Goal: Information Seeking & Learning: Learn about a topic

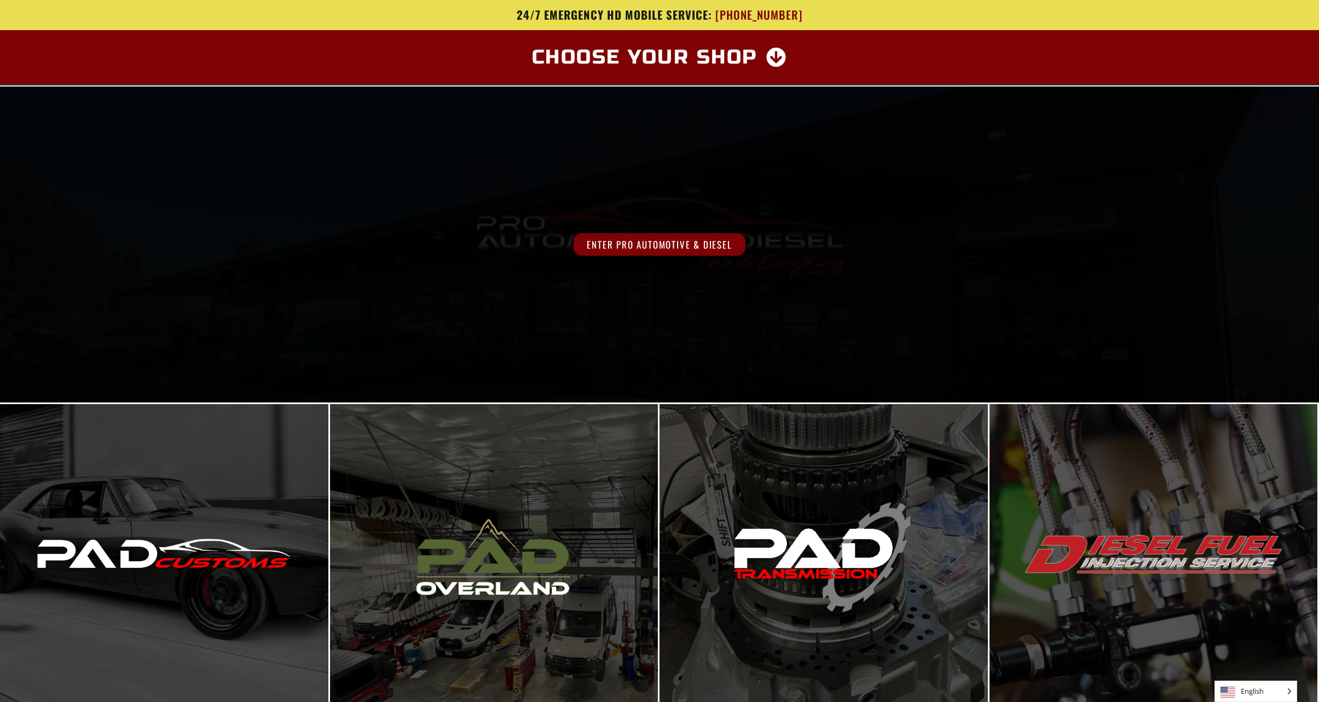
click at [616, 233] on span "Enter Pro Automotive & Diesel" at bounding box center [658, 244] width 171 height 22
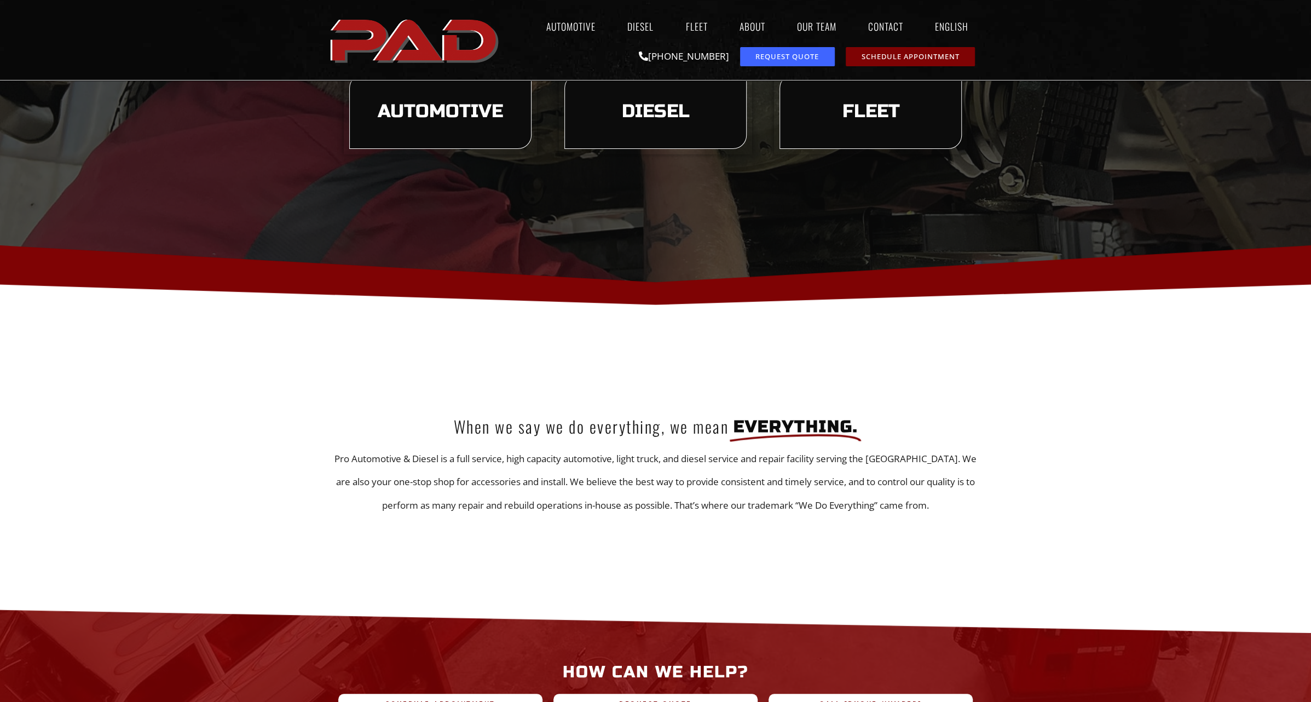
scroll to position [109, 0]
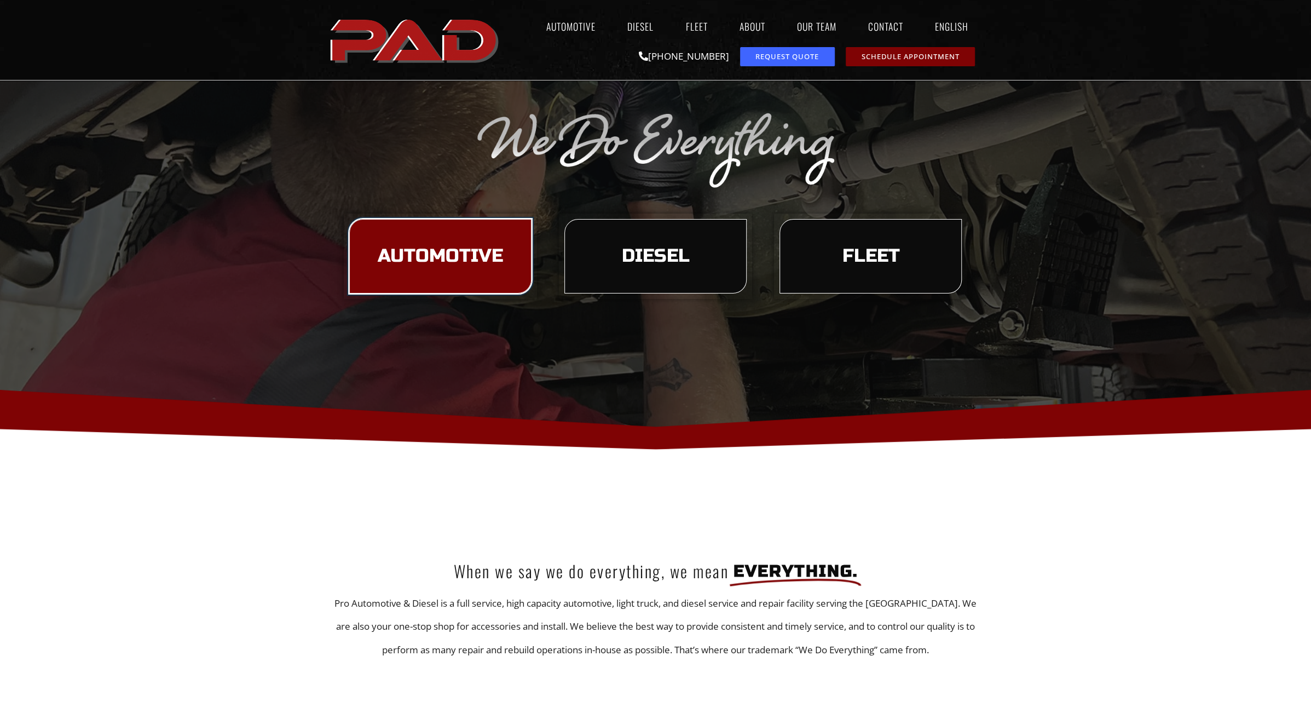
click at [470, 259] on span "Automotive" at bounding box center [440, 256] width 125 height 19
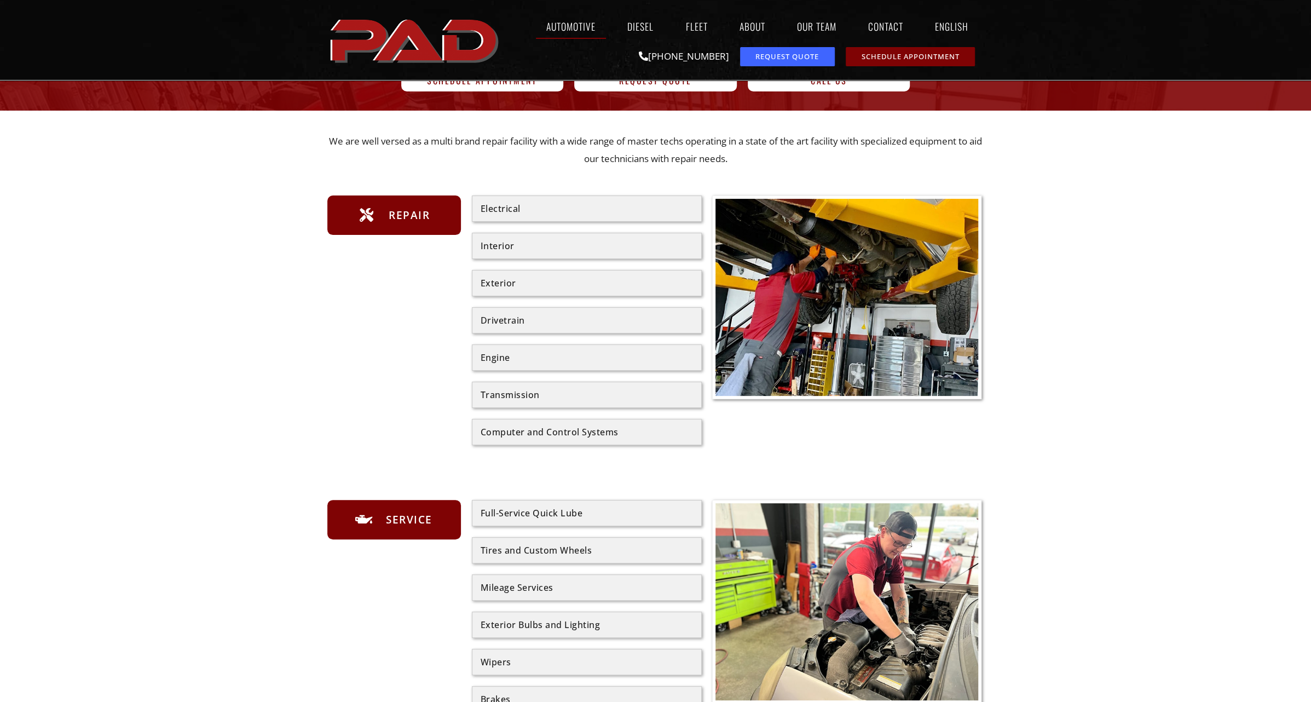
scroll to position [164, 0]
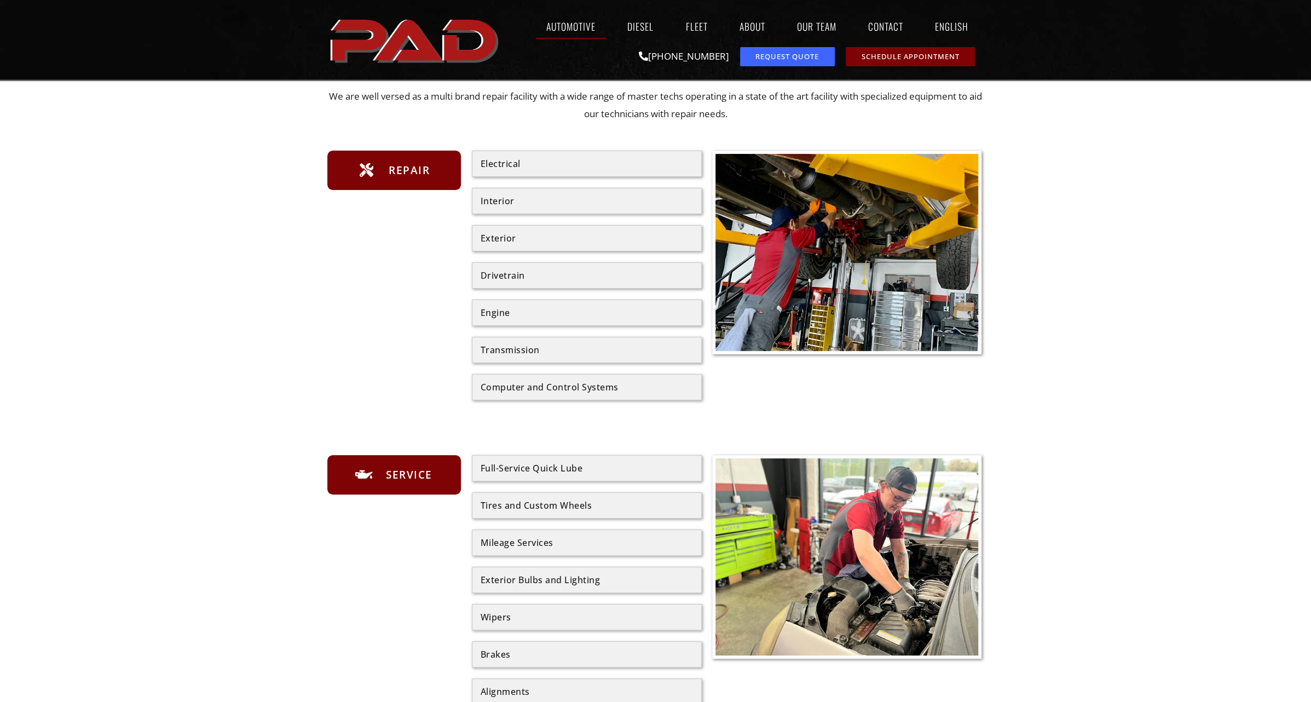
click at [534, 386] on div "Computer and Control Systems" at bounding box center [586, 387] width 212 height 9
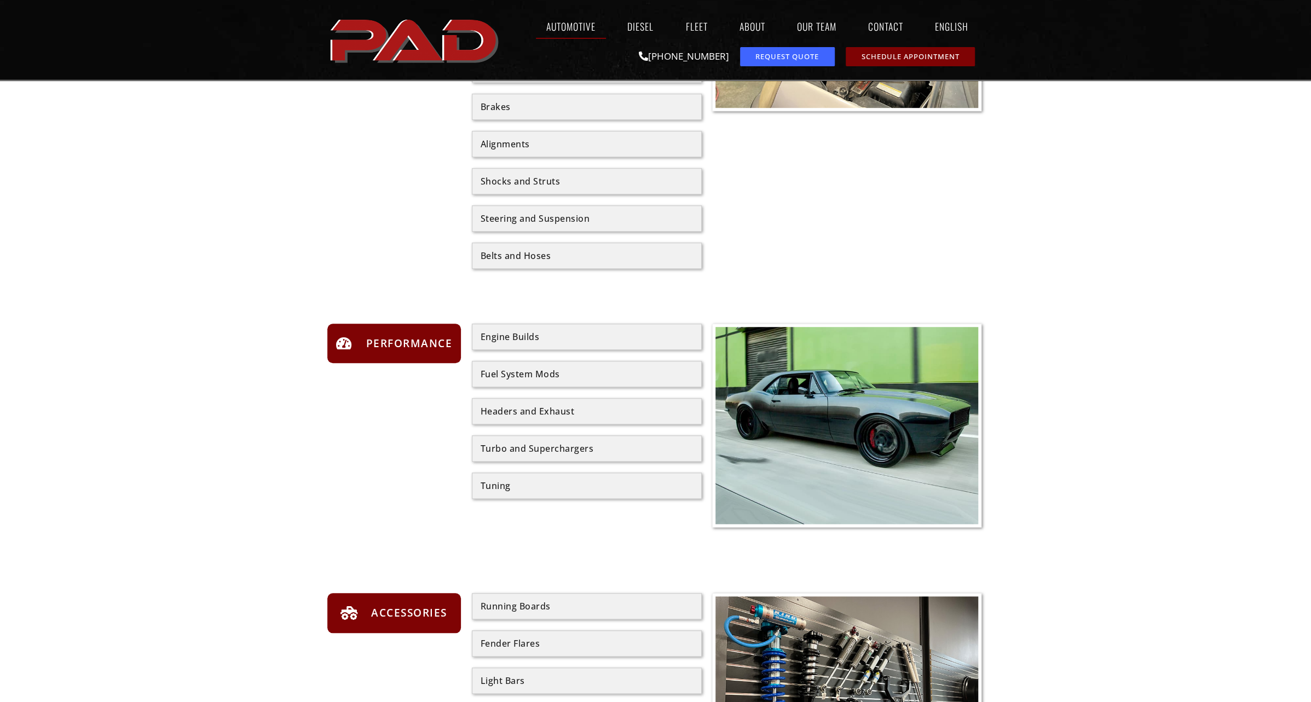
scroll to position [930, 0]
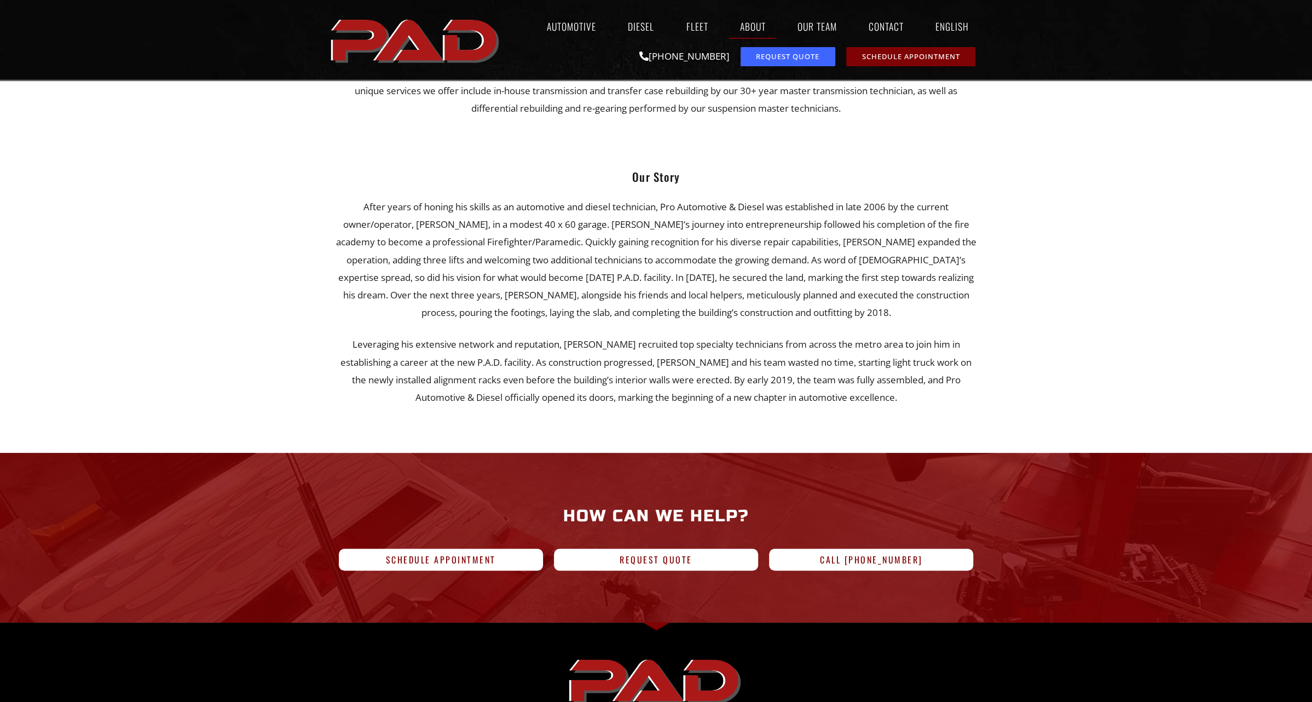
scroll to position [602, 0]
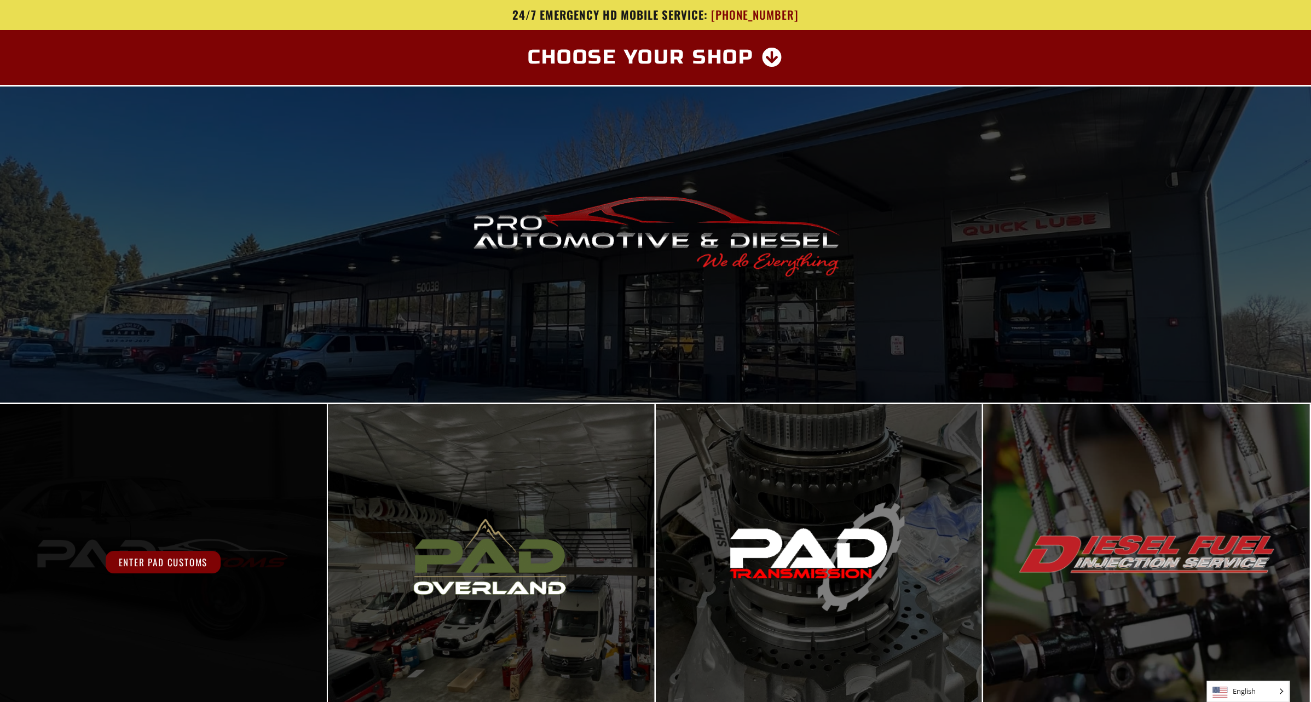
scroll to position [328, 0]
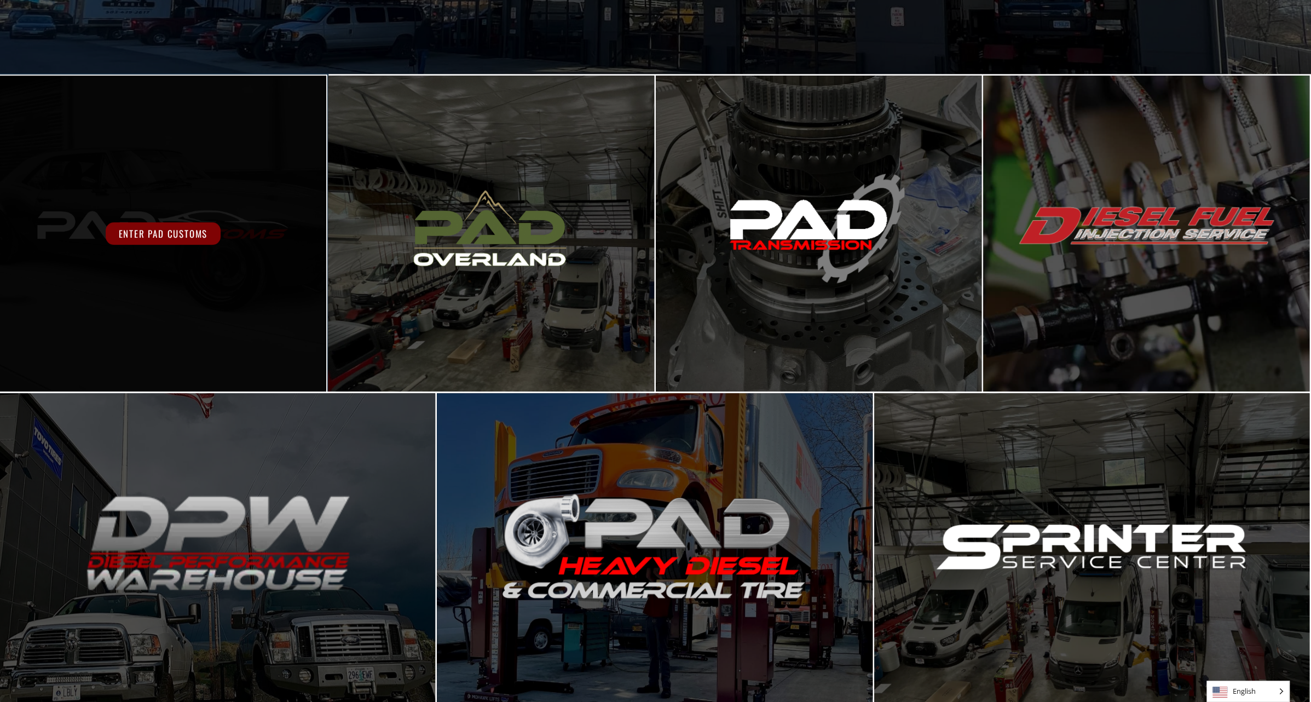
click at [184, 245] on div "Enter PAD Customs" at bounding box center [163, 234] width 326 height 316
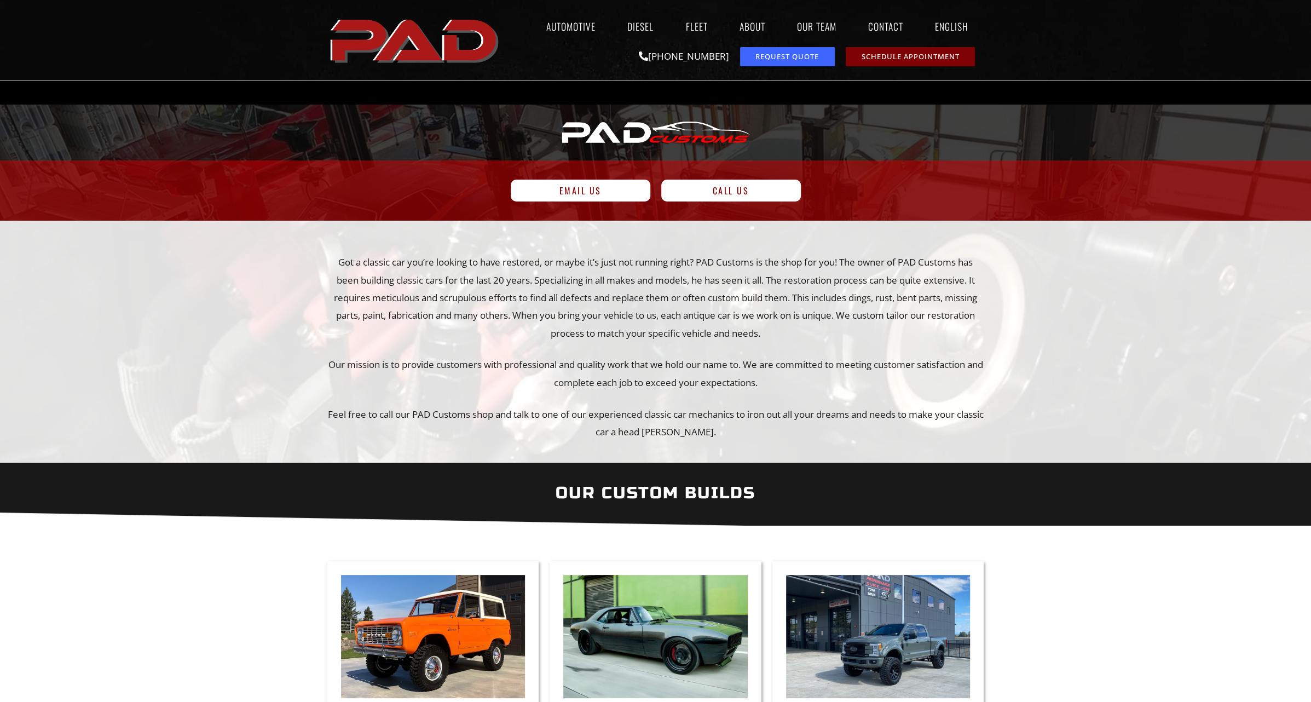
scroll to position [328, 0]
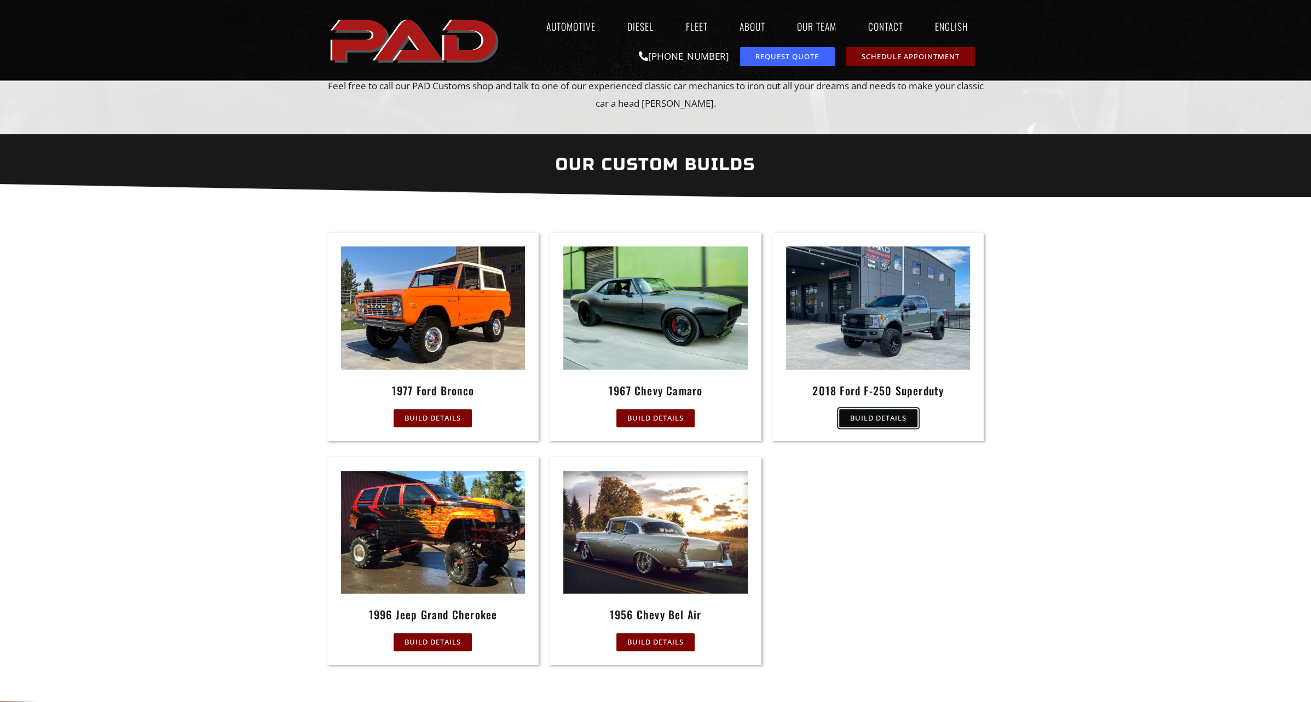
click at [861, 414] on span "Build Details" at bounding box center [878, 417] width 56 height 7
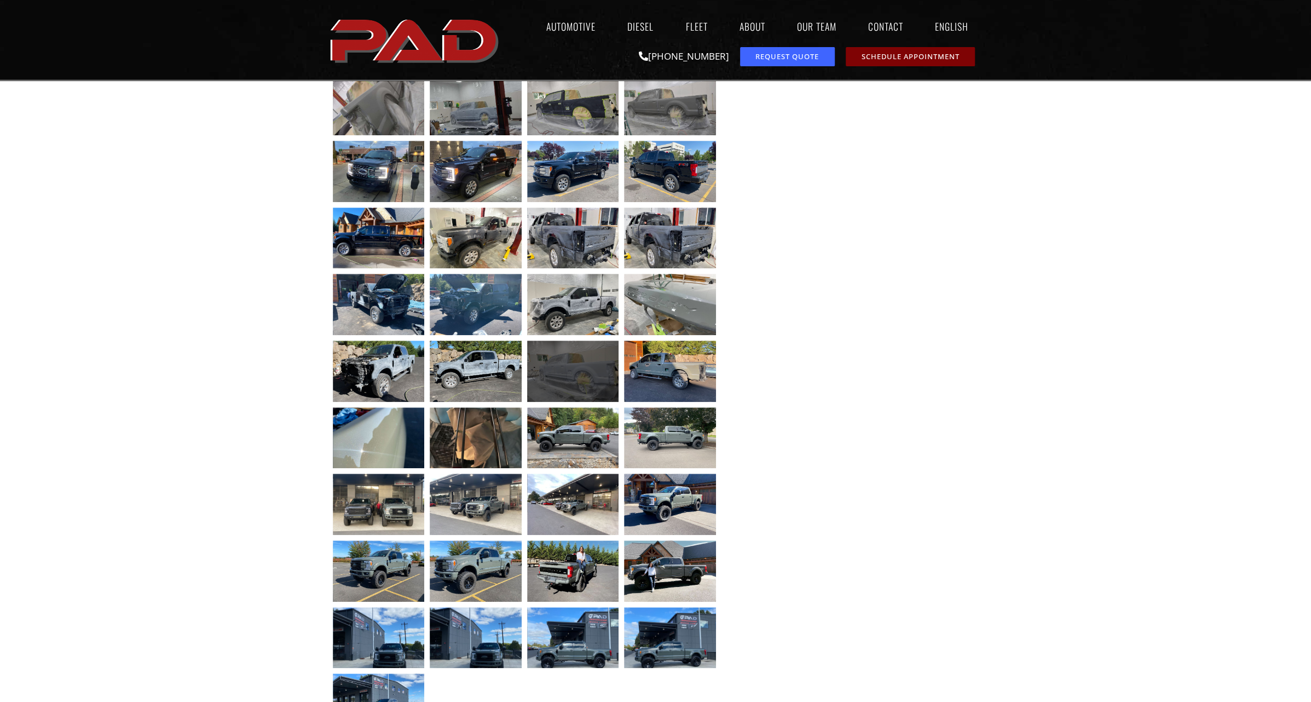
scroll to position [821, 0]
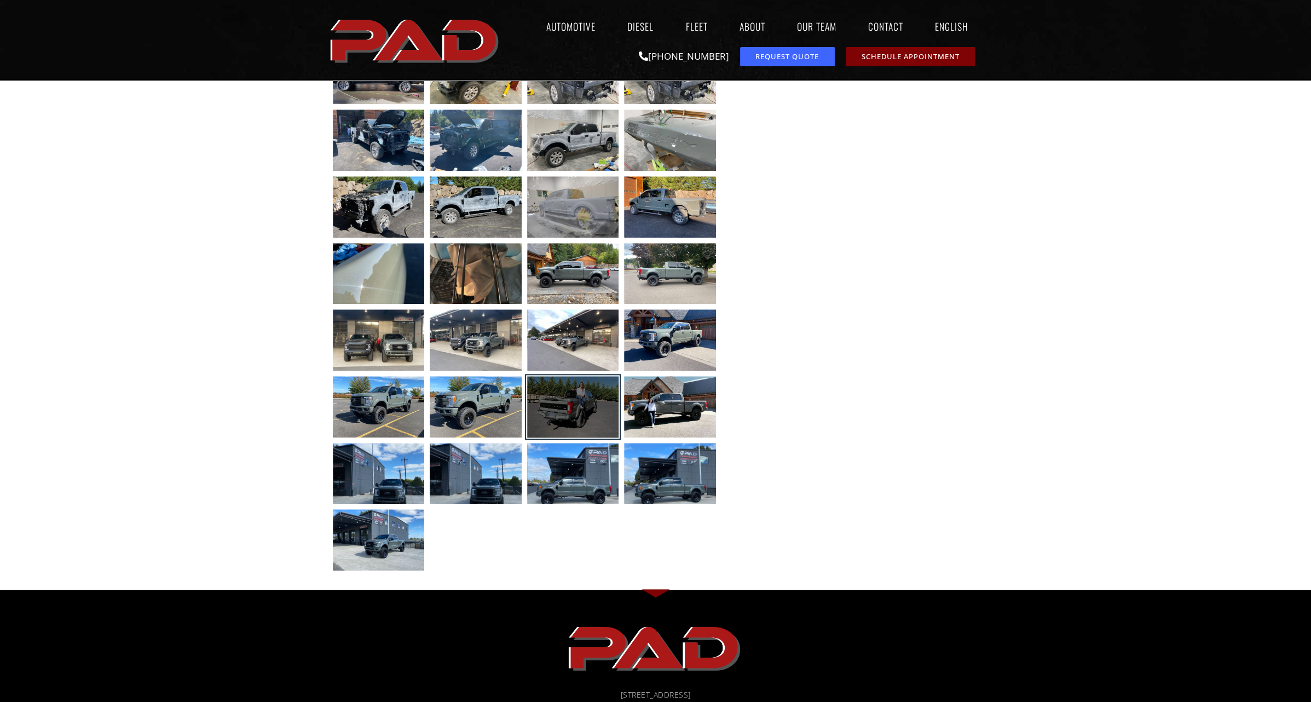
click at [575, 392] on div at bounding box center [573, 406] width 92 height 61
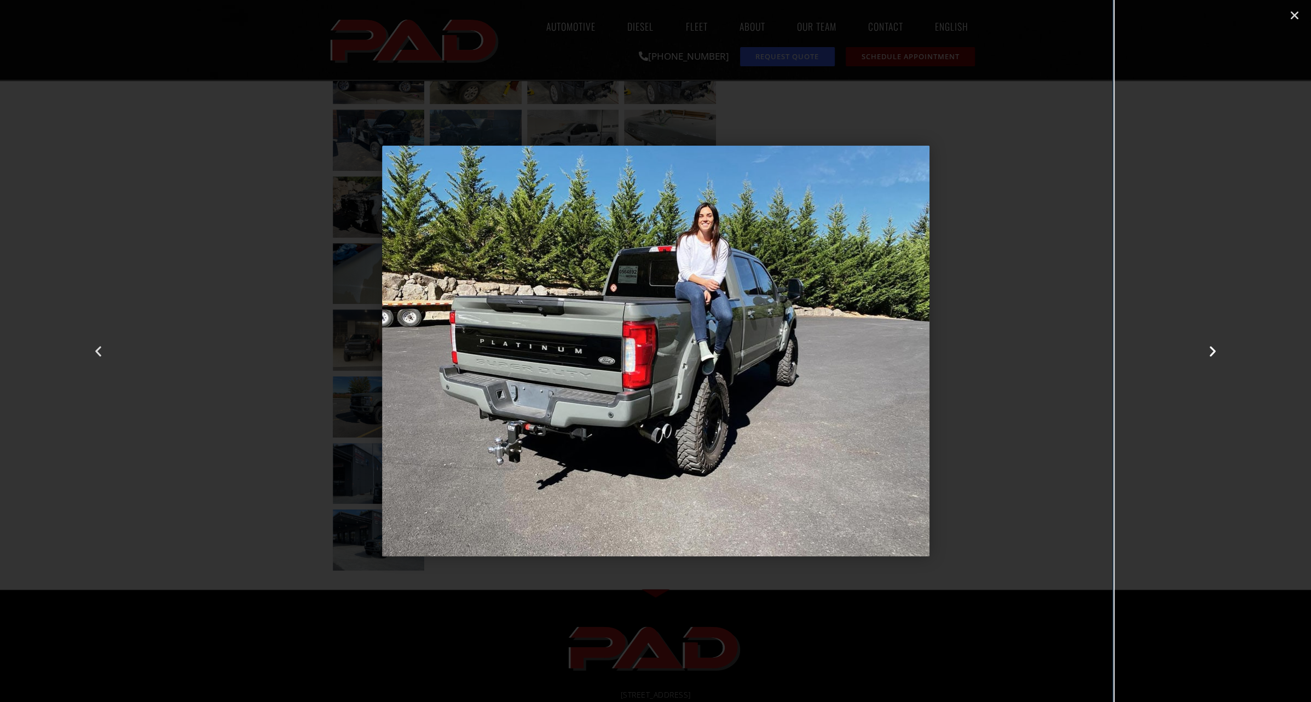
click at [1207, 347] on icon "Next slide" at bounding box center [1213, 351] width 14 height 14
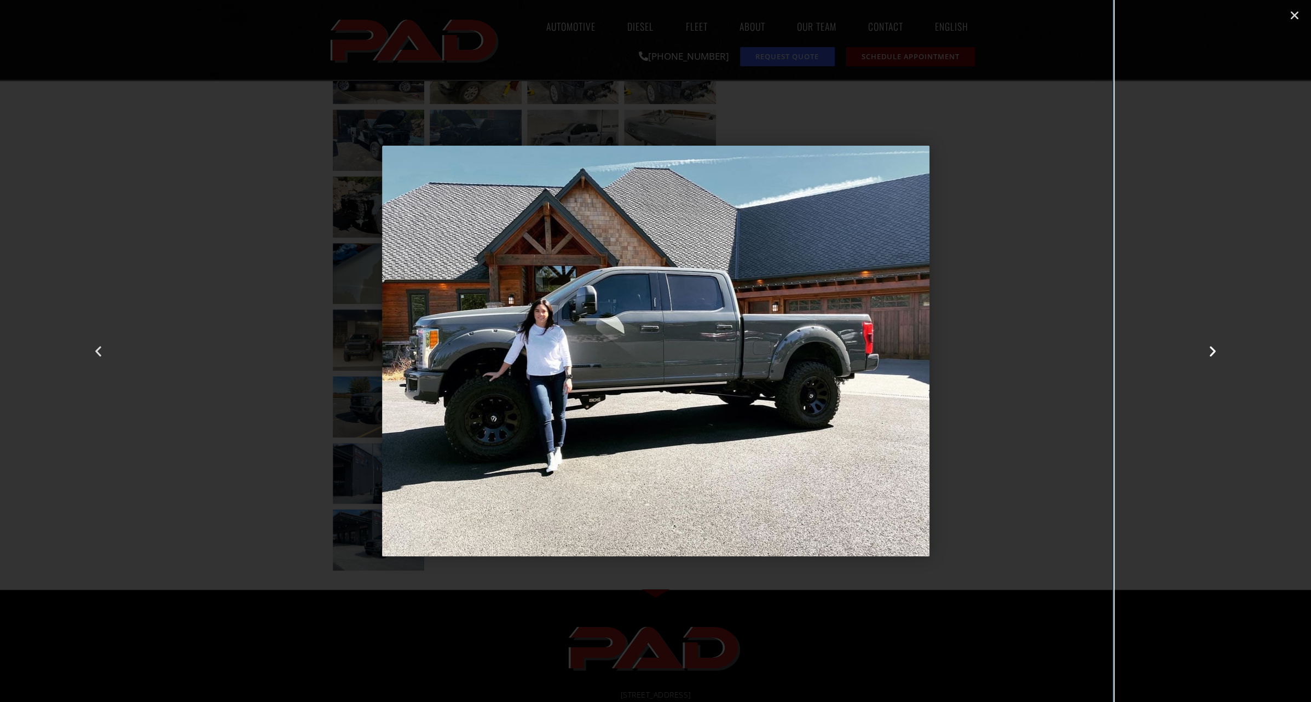
click at [1207, 348] on icon "Next slide" at bounding box center [1213, 351] width 14 height 14
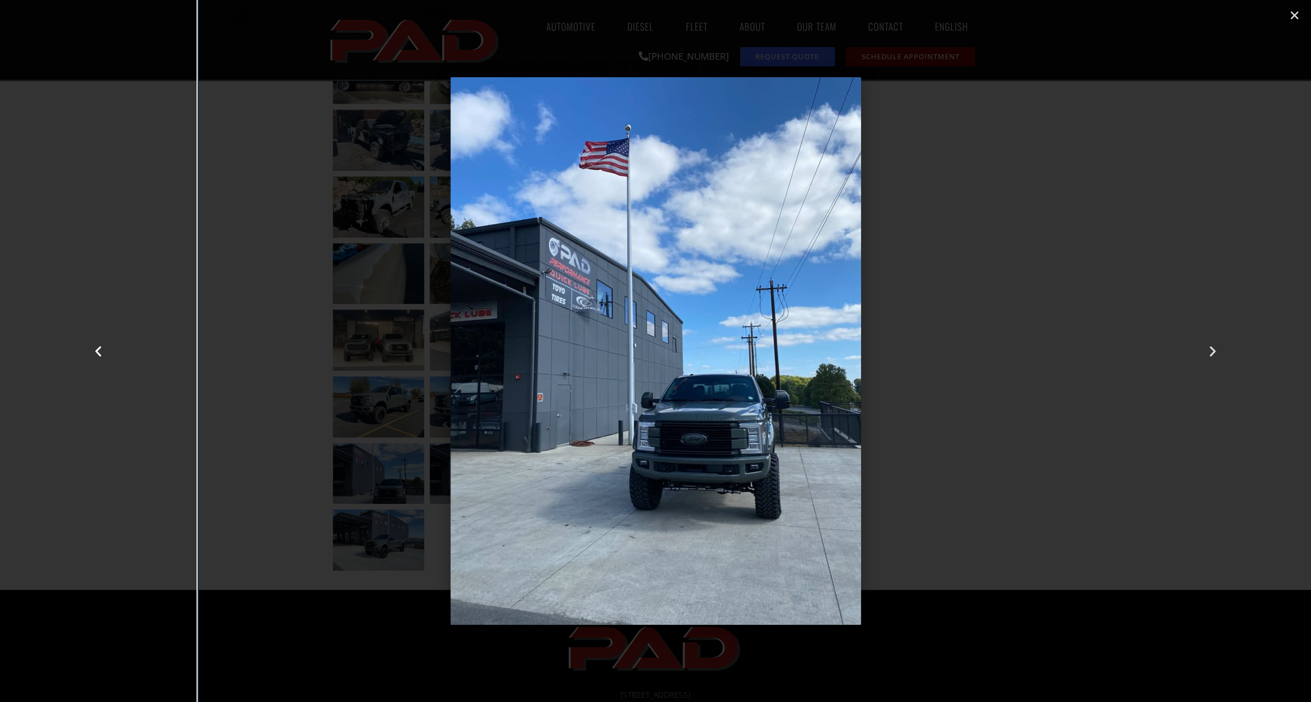
click at [90, 354] on div "Previous" at bounding box center [98, 351] width 196 height 702
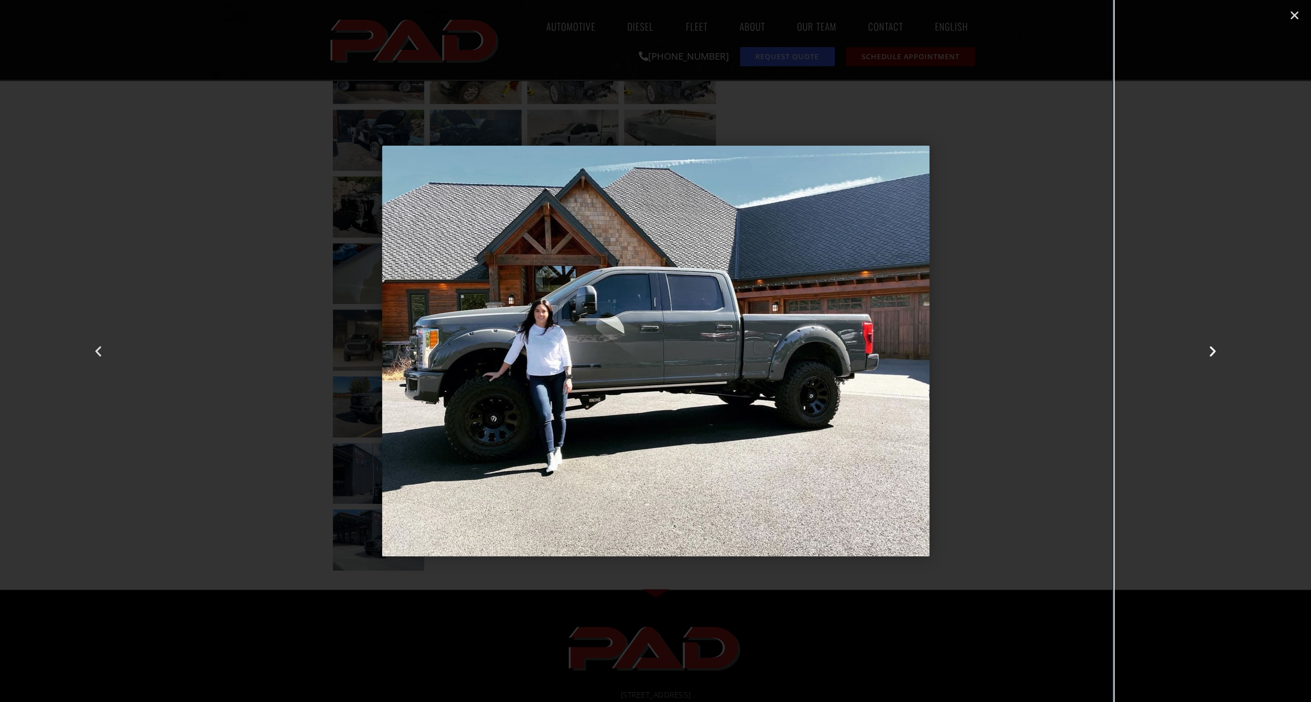
click at [1217, 345] on icon "Next slide" at bounding box center [1213, 351] width 14 height 14
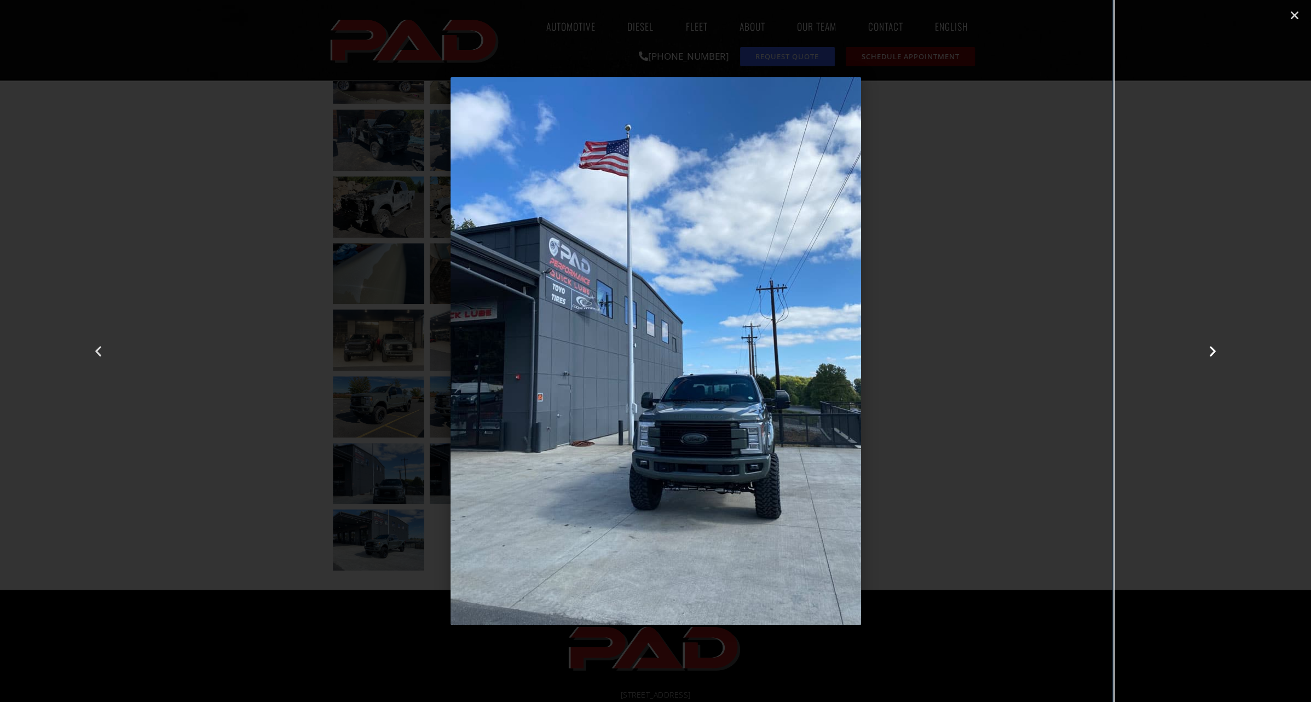
click at [1212, 352] on icon "Next slide" at bounding box center [1213, 351] width 14 height 14
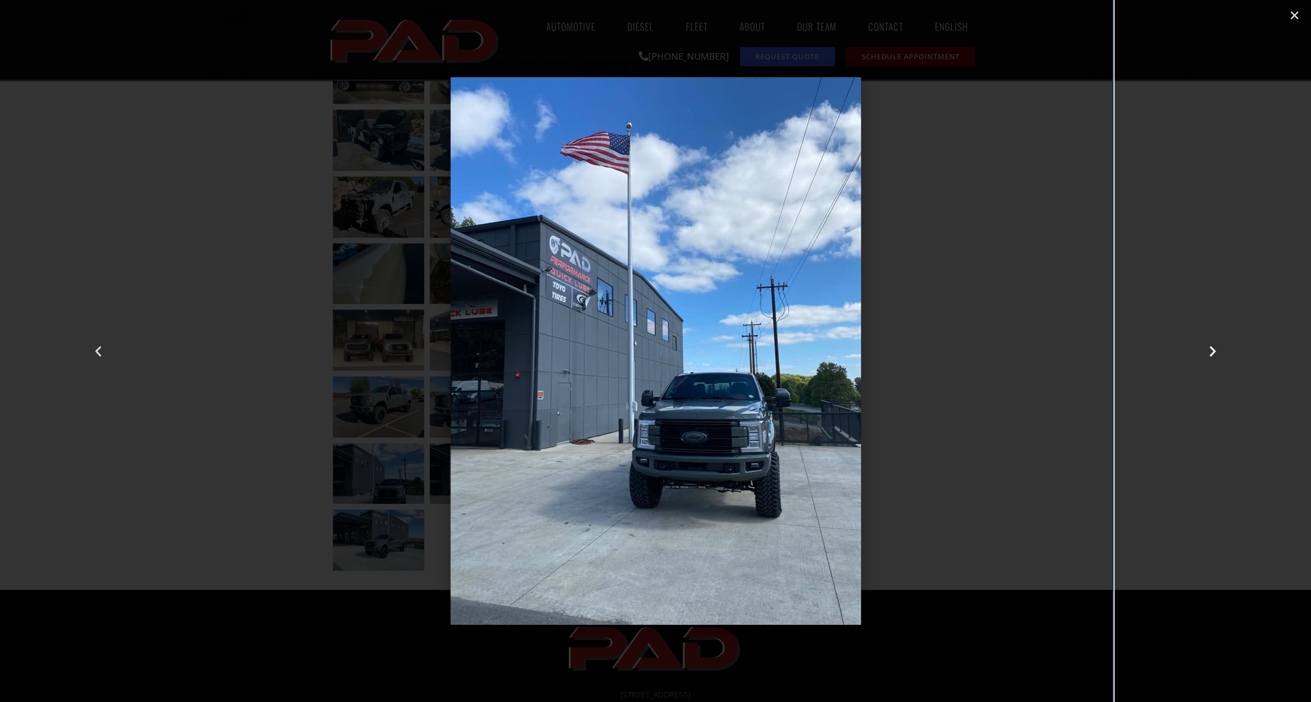
click at [1210, 350] on icon "Next slide" at bounding box center [1213, 351] width 14 height 14
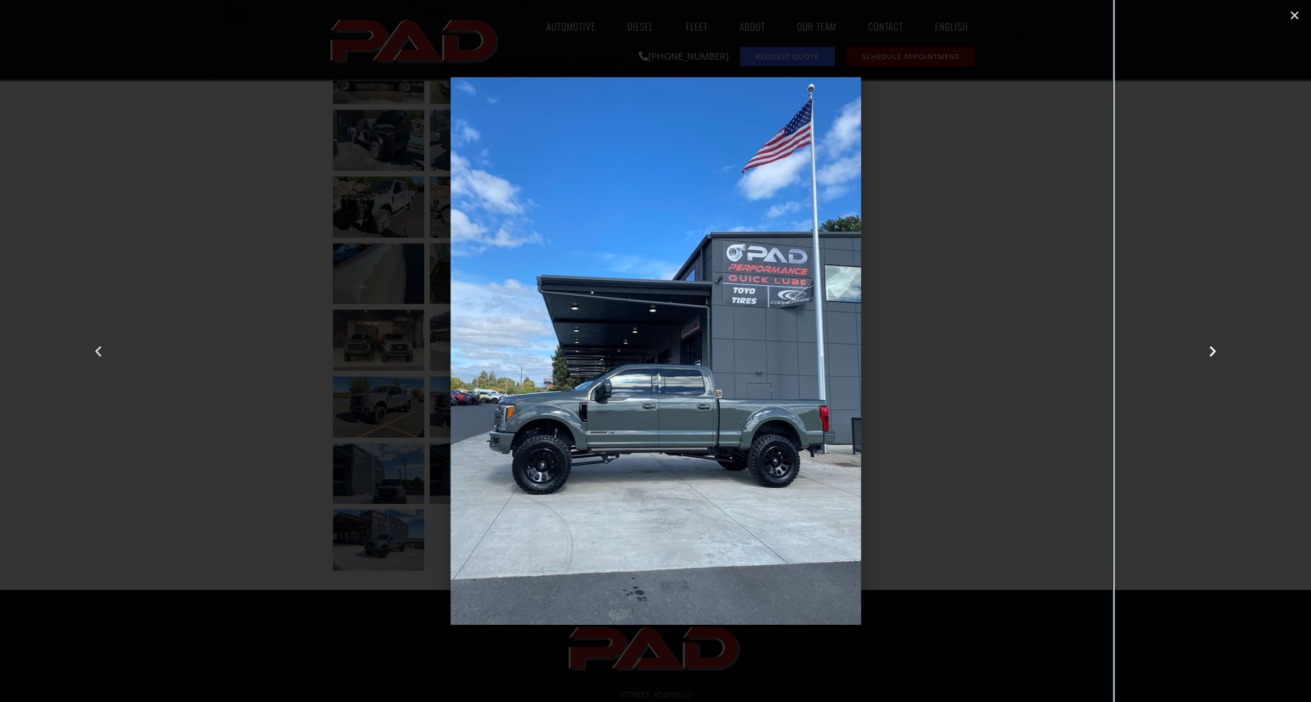
click at [1208, 350] on icon "Next slide" at bounding box center [1213, 351] width 14 height 14
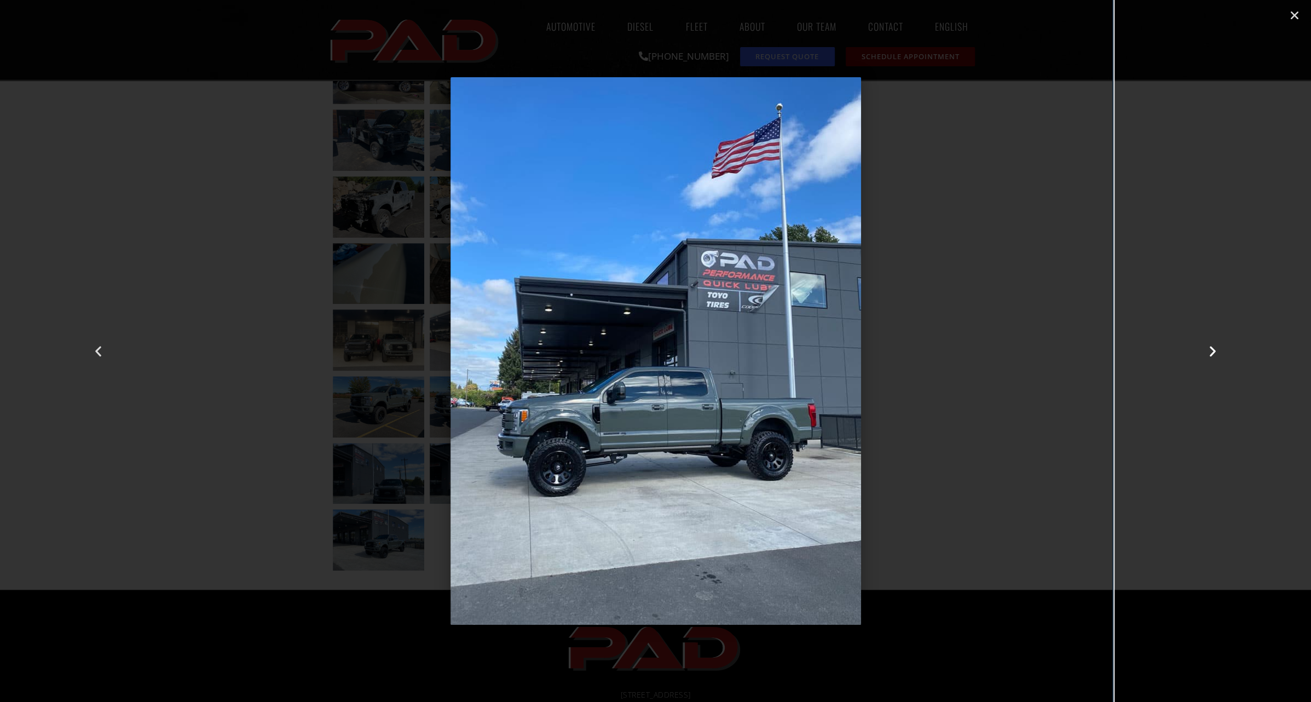
click at [1195, 235] on div "Next" at bounding box center [1212, 351] width 196 height 702
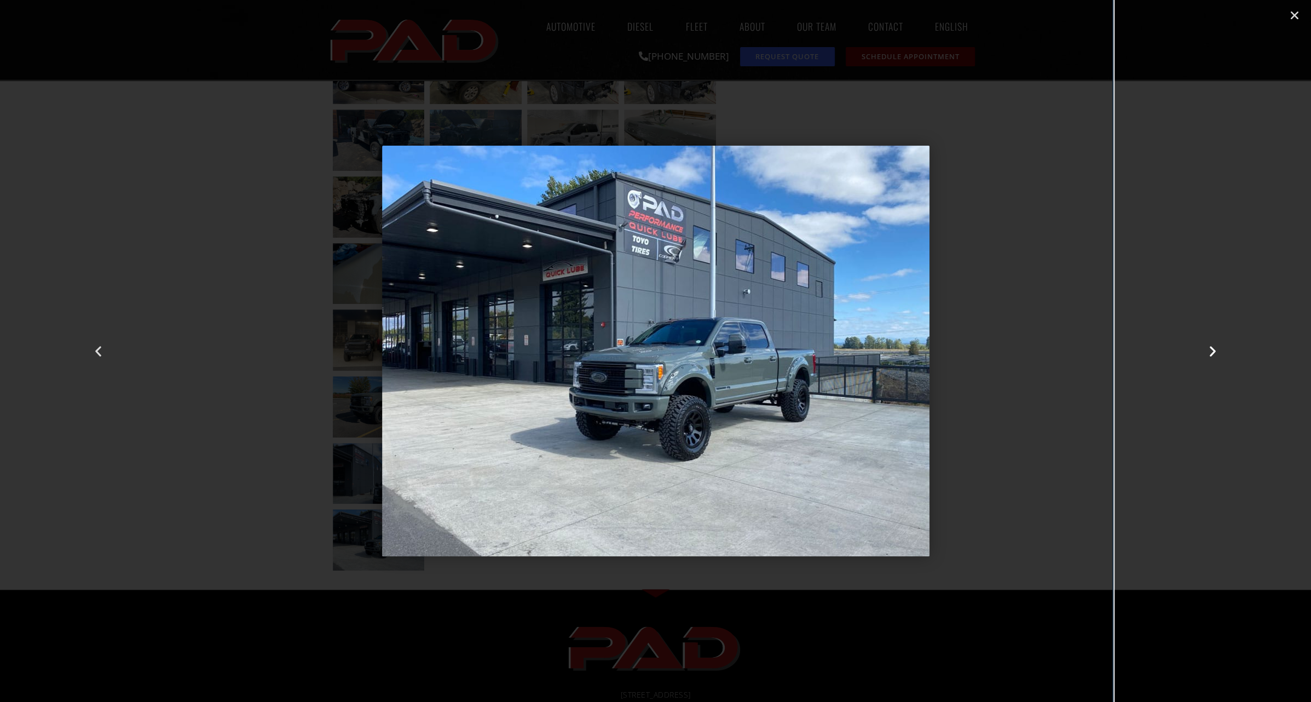
click at [1202, 348] on div "Next" at bounding box center [1212, 351] width 196 height 702
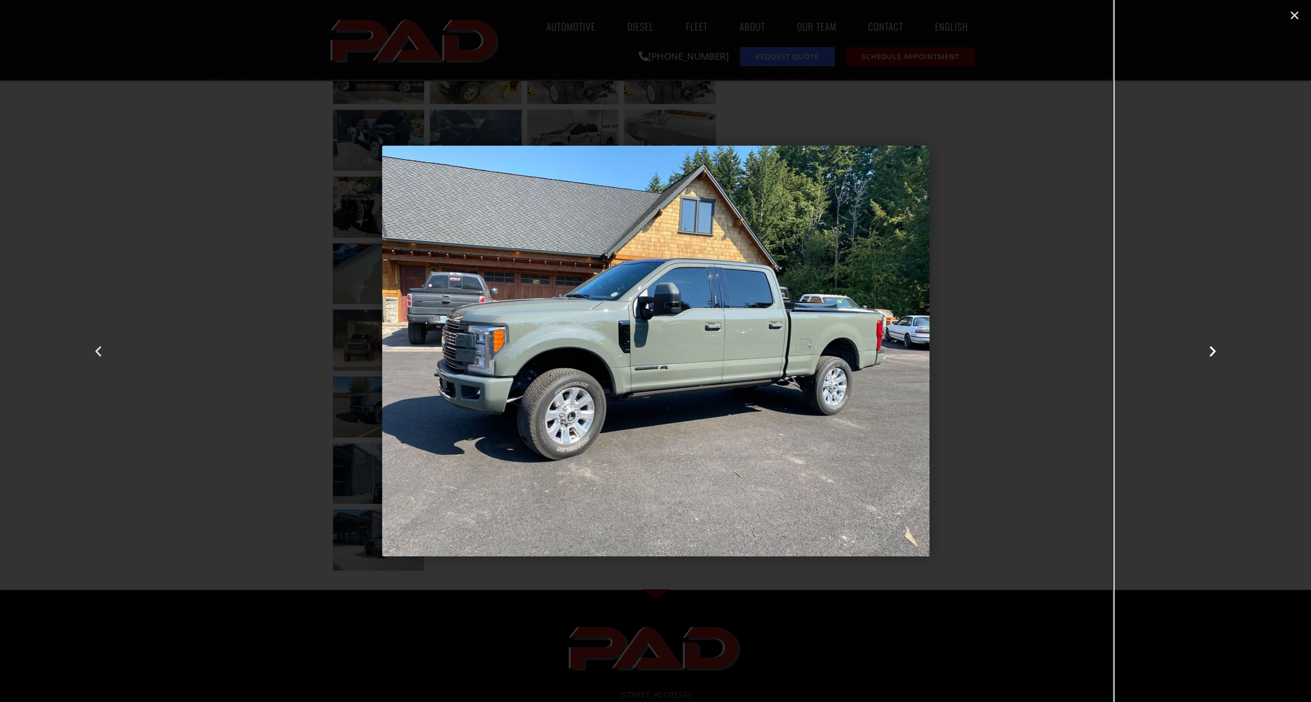
click at [1203, 347] on div "Next" at bounding box center [1212, 351] width 196 height 702
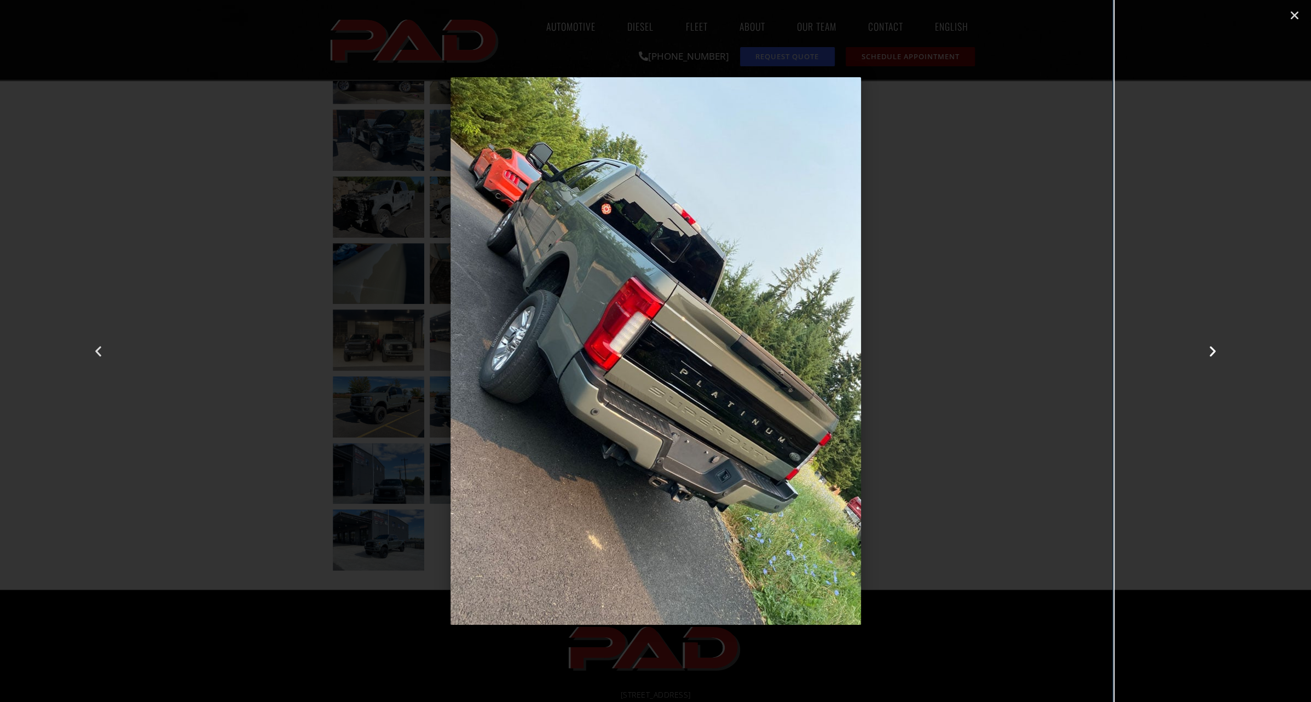
click at [1204, 345] on div "Next" at bounding box center [1212, 351] width 196 height 702
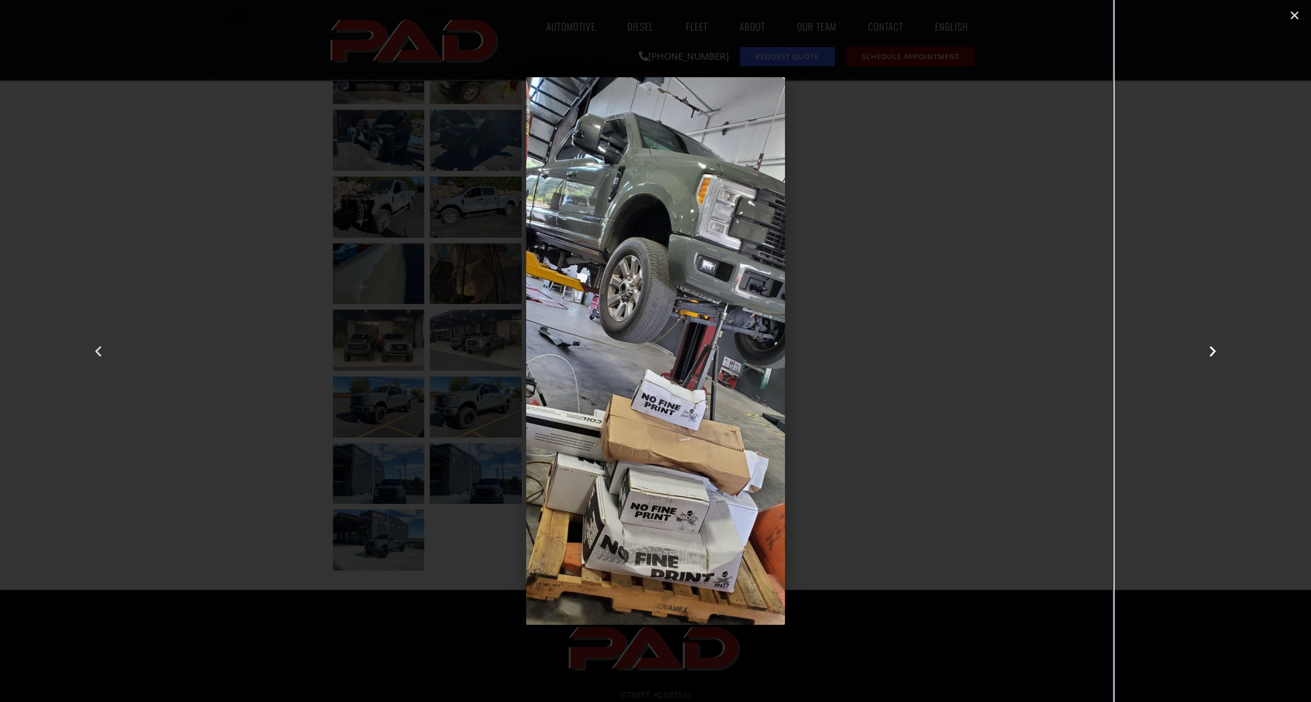
click at [1210, 354] on icon "Next slide" at bounding box center [1213, 351] width 14 height 14
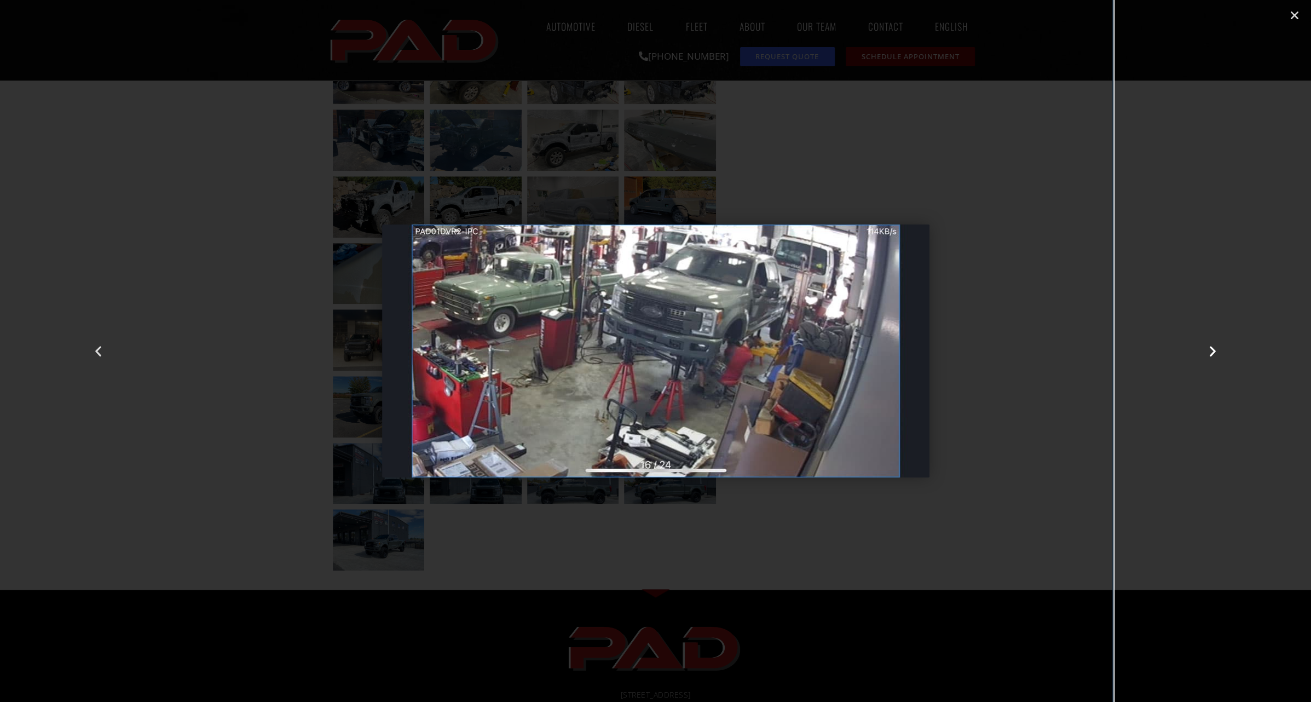
click at [1210, 354] on icon "Next slide" at bounding box center [1213, 351] width 14 height 14
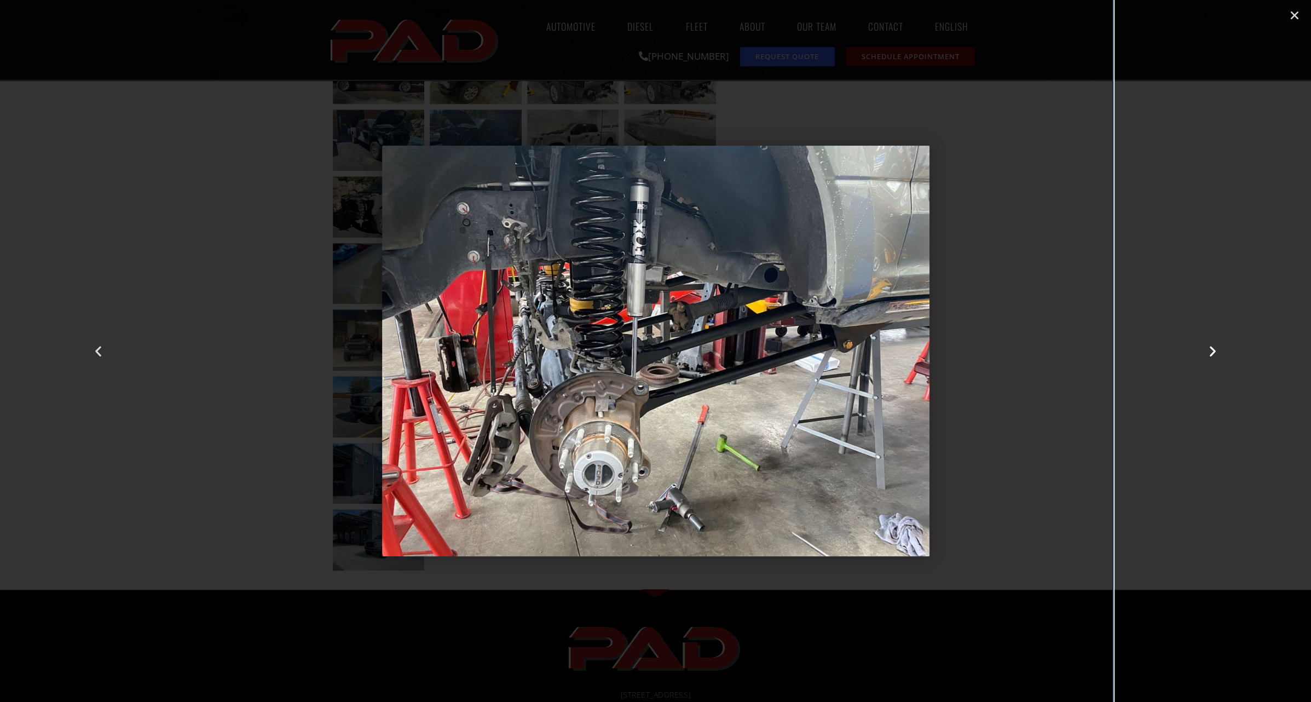
click at [1210, 354] on icon "Next slide" at bounding box center [1213, 351] width 14 height 14
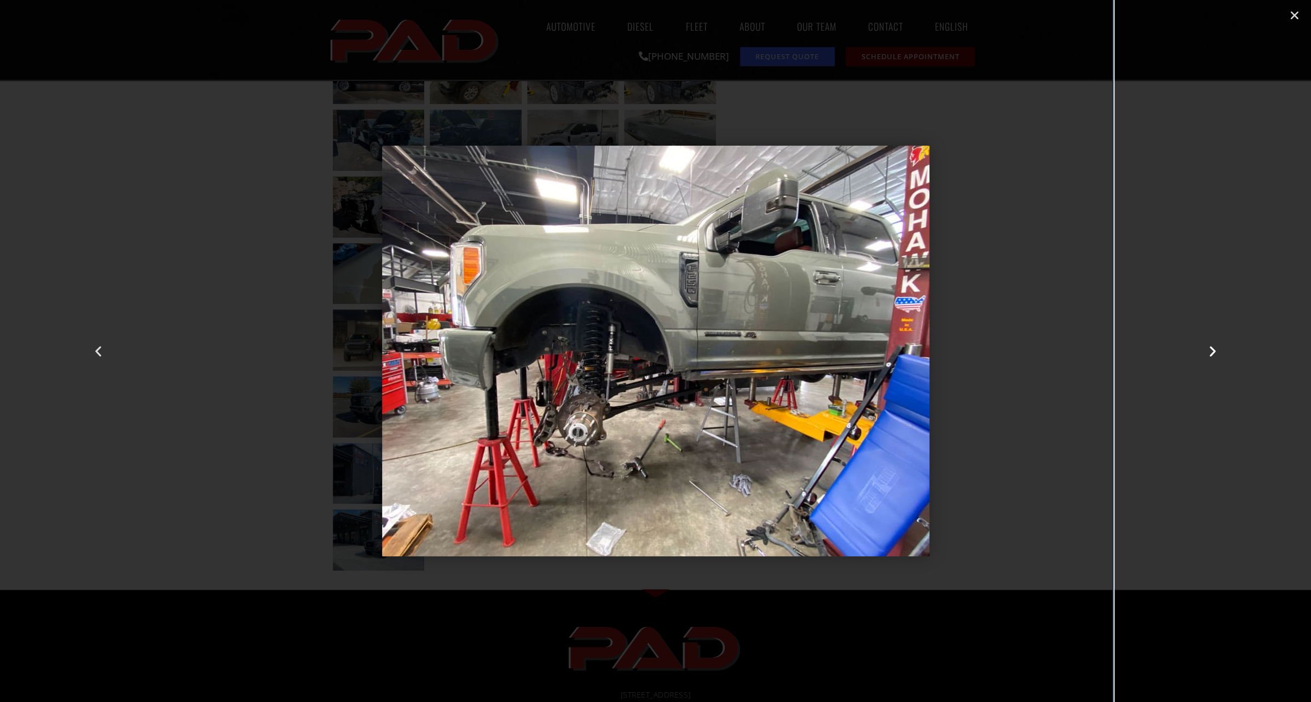
click at [1210, 354] on icon "Next slide" at bounding box center [1213, 351] width 14 height 14
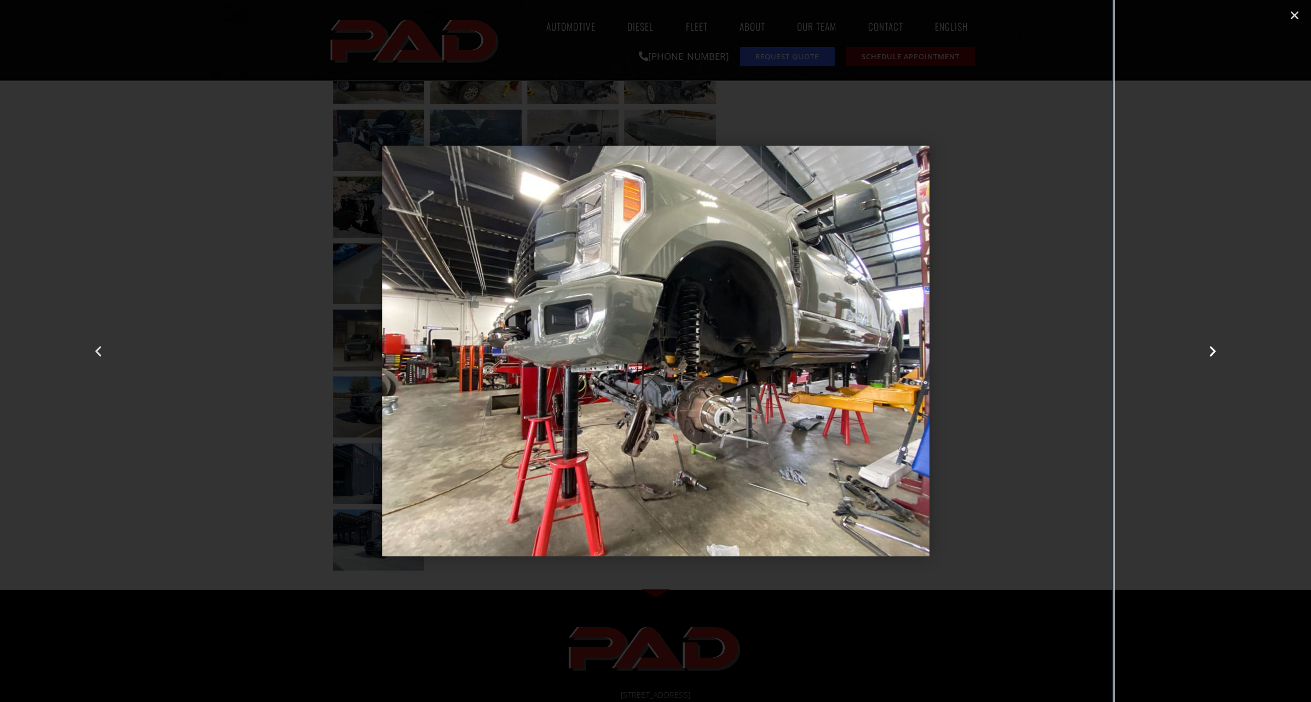
click at [1210, 354] on icon "Next slide" at bounding box center [1213, 351] width 14 height 14
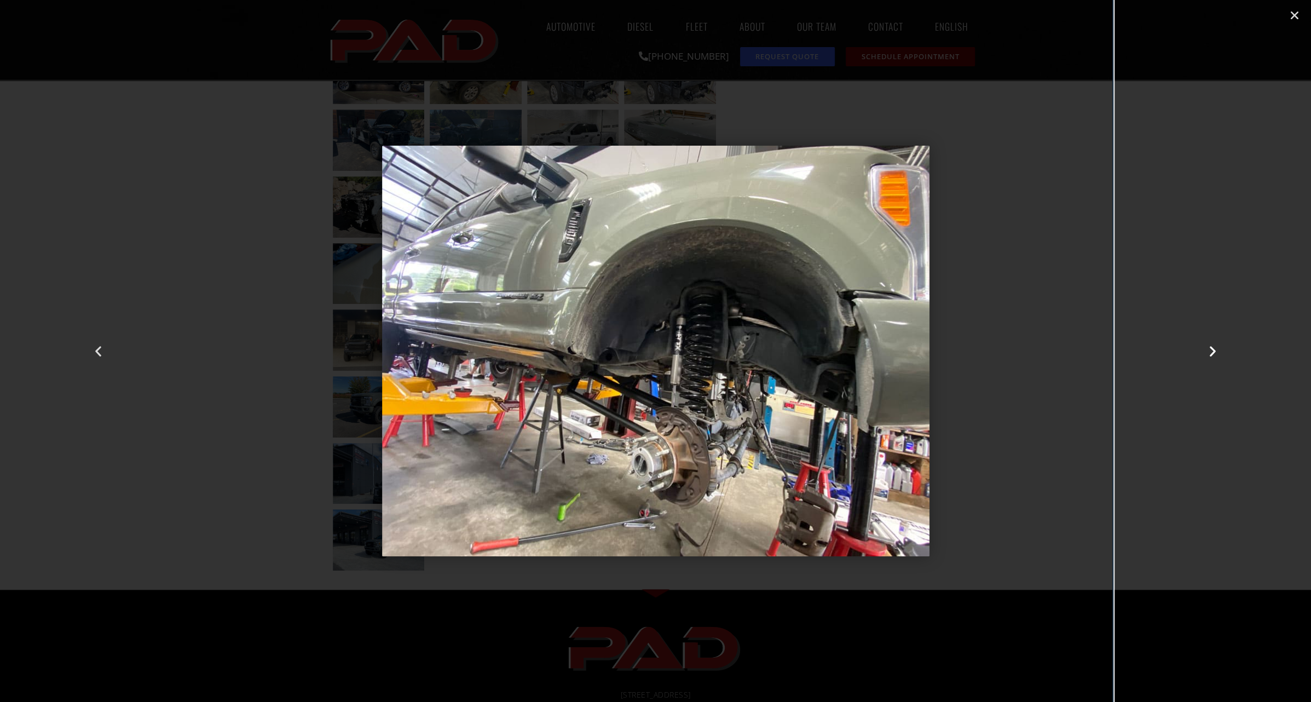
click at [1210, 352] on icon "Next slide" at bounding box center [1213, 351] width 14 height 14
